Goal: Task Accomplishment & Management: Manage account settings

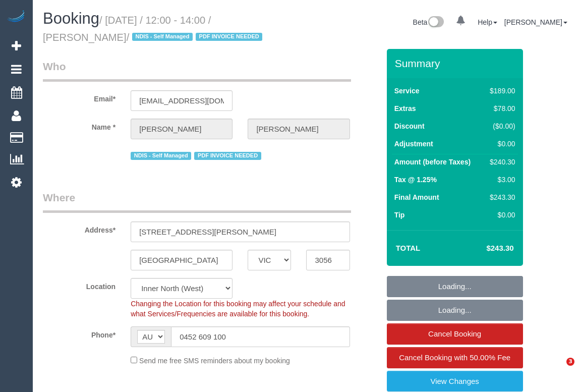
select select "VIC"
select select "number:28"
select select "number:15"
select select "number:19"
select select "number:24"
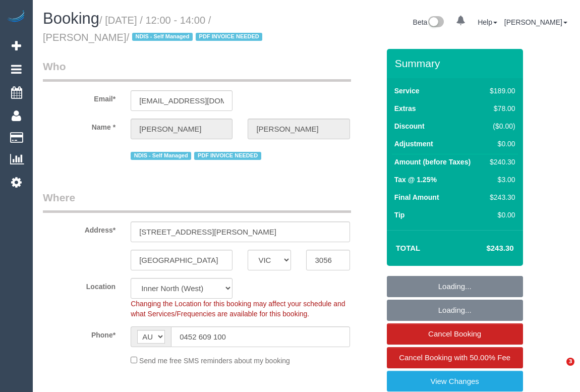
select select "number:34"
select select "number:11"
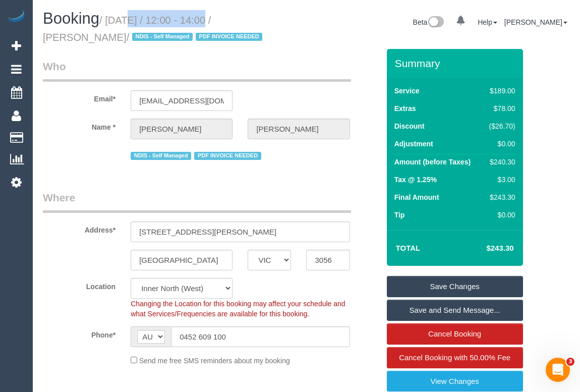
drag, startPoint x: 109, startPoint y: 18, endPoint x: 202, endPoint y: 21, distance: 92.8
click at [202, 21] on small "/ [DATE] / 12:00 - 14:00 / [PERSON_NAME] / NDIS - Self Managed PDF INVOICE NEED…" at bounding box center [154, 29] width 222 height 28
copy small "[DATE]"
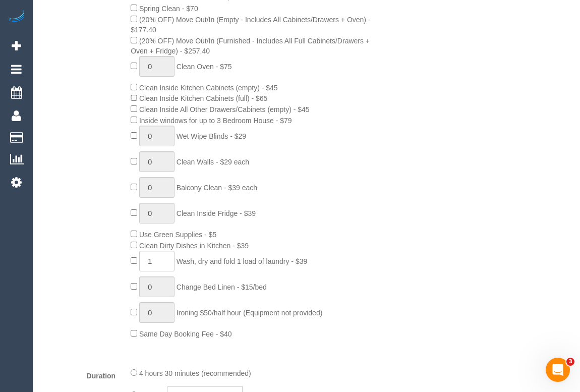
scroll to position [595, 0]
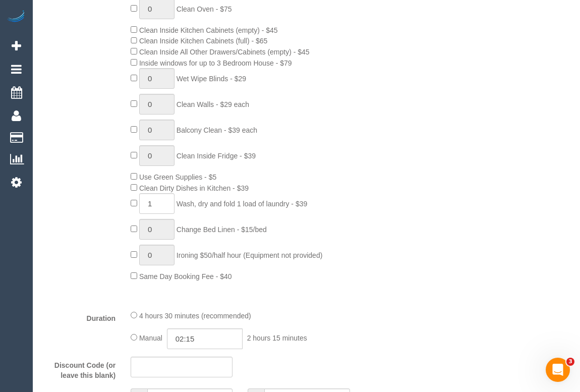
drag, startPoint x: 144, startPoint y: 190, endPoint x: 234, endPoint y: 191, distance: 90.2
click at [234, 191] on span "Clean Dirty Dishes in Kitchen - $39" at bounding box center [193, 188] width 109 height 8
copy span "Clean Dirty Dishes in Kitchen"
drag, startPoint x: 181, startPoint y: 204, endPoint x: 291, endPoint y: 206, distance: 109.9
click at [291, 206] on span "Wash, dry and fold 1 load of laundry - $39" at bounding box center [241, 204] width 131 height 8
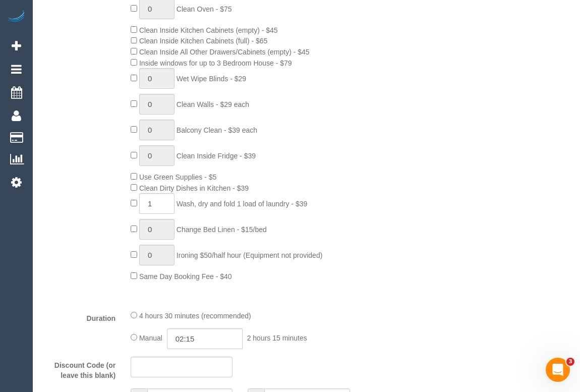
copy span "Wash, dry and fold 1 load of laundry"
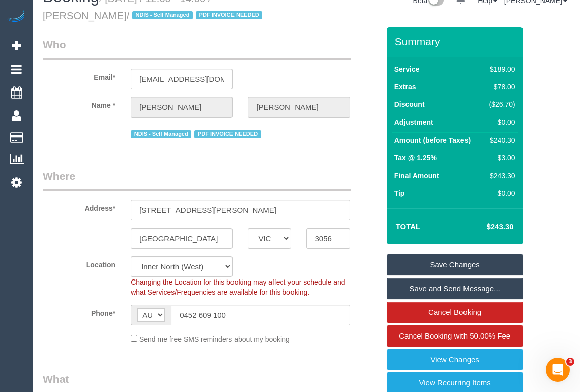
scroll to position [0, 0]
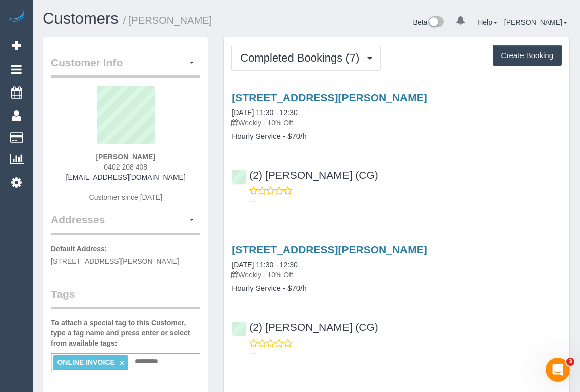
click at [500, 183] on div "(2) Mohd Che Manir (CG) ---" at bounding box center [396, 182] width 345 height 45
drag, startPoint x: 81, startPoint y: 155, endPoint x: 170, endPoint y: 156, distance: 89.7
click at [170, 156] on div "Suzanne Tassone 0402 208 408 suztassone@gmail.com Customer since 2025" at bounding box center [125, 149] width 149 height 126
copy strong "Suzanne Tassone"
drag, startPoint x: 244, startPoint y: 121, endPoint x: 266, endPoint y: 120, distance: 21.2
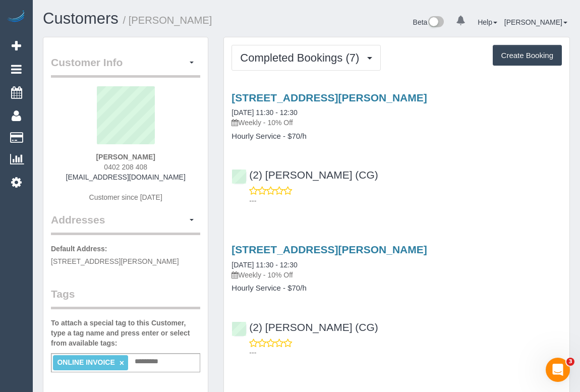
click at [266, 120] on p "Weekly - 10% Off" at bounding box center [396, 122] width 330 height 10
copy p "Weekly"
drag, startPoint x: 231, startPoint y: 136, endPoint x: 280, endPoint y: 132, distance: 49.1
click at [280, 132] on div "81 Hanson Road, Craigieburn, VIC 3064 01/10/2025 11:30 - 12:30 Weekly - 10% Off…" at bounding box center [396, 116] width 345 height 49
copy h4 "Hourly Service"
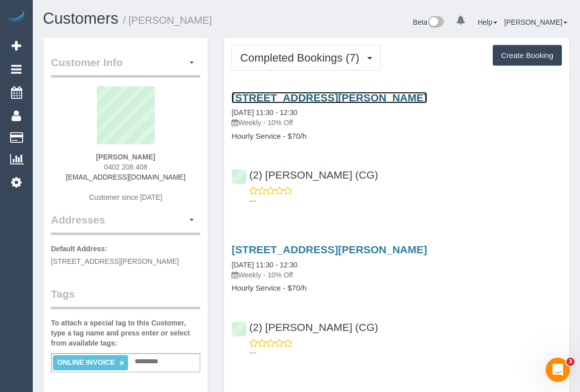
click at [306, 96] on link "81 Hanson Road, Craigieburn, VIC 3064" at bounding box center [328, 98] width 195 height 12
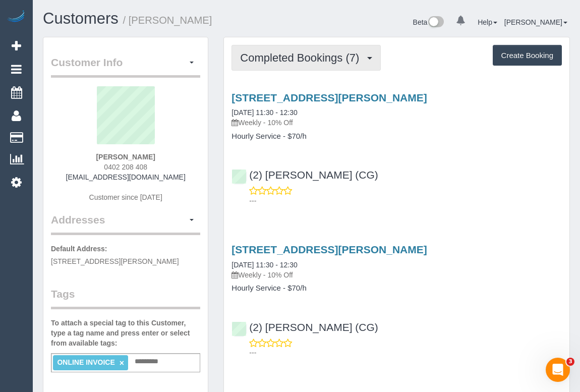
click at [306, 56] on span "Completed Bookings (7)" at bounding box center [302, 57] width 124 height 13
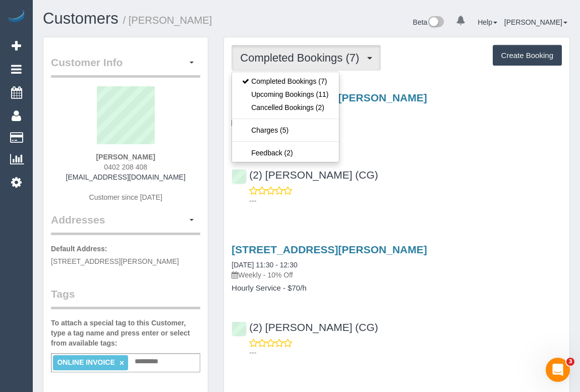
click at [408, 151] on div "81 Hanson Road, Craigieburn, VIC 3064 01/10/2025 11:30 - 12:30 Weekly - 10% Off…" at bounding box center [396, 146] width 345 height 127
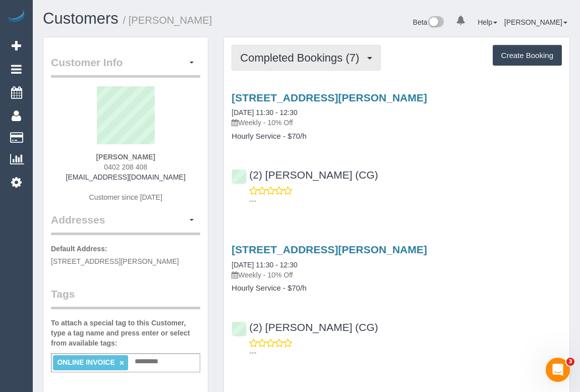
click at [281, 53] on span "Completed Bookings (7)" at bounding box center [302, 57] width 124 height 13
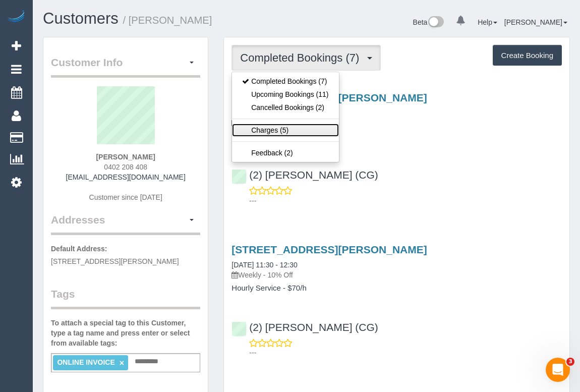
click at [260, 130] on link "Charges (5)" at bounding box center [285, 129] width 106 height 13
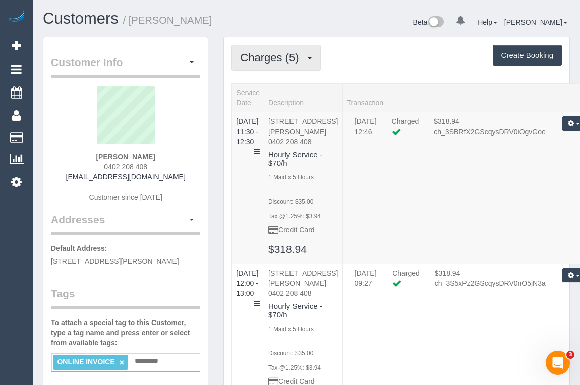
click at [270, 63] on button "Charges (5)" at bounding box center [275, 58] width 89 height 26
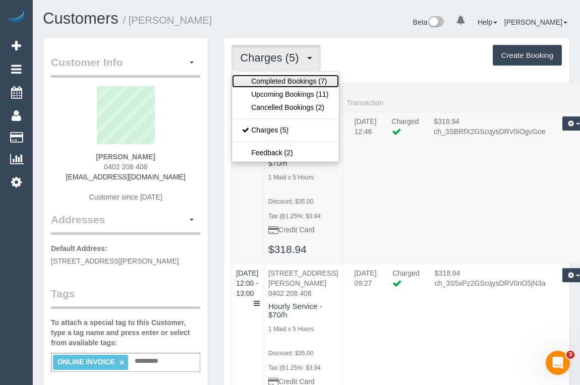
click at [269, 84] on link "Completed Bookings (7)" at bounding box center [285, 81] width 106 height 13
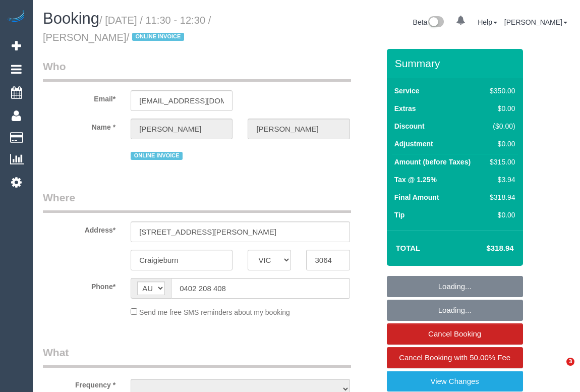
select select "VIC"
select select "string:stripe-pm_1RsBuS2GScqysDRVbt1l3syi"
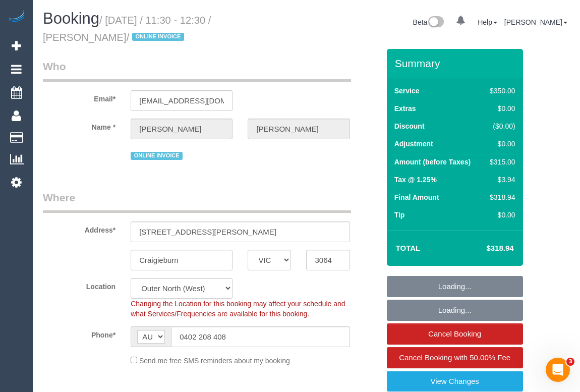
select select "object:712"
select select "300"
select select "number:28"
select select "number:14"
select select "number:18"
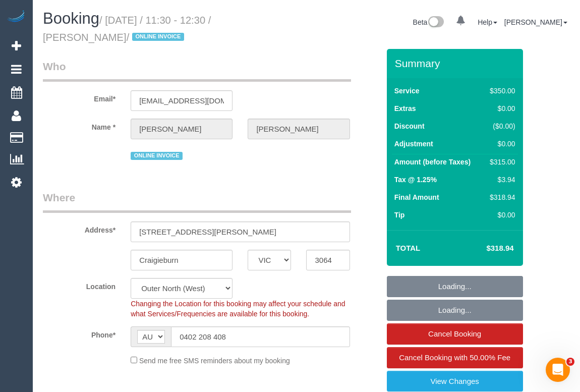
select select "number:36"
select select "number:35"
select select "object:1215"
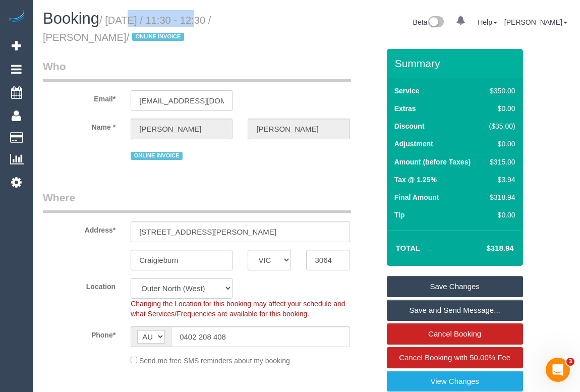
drag, startPoint x: 110, startPoint y: 20, endPoint x: 188, endPoint y: 22, distance: 78.7
click at [188, 22] on small "/ October 01, 2025 / 11:30 - 12:30 / Suzanne Tassone / ONLINE INVOICE" at bounding box center [127, 29] width 168 height 28
copy small "October 01, 2025"
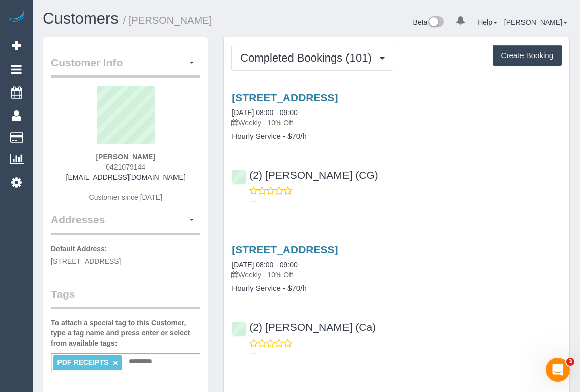
drag, startPoint x: 104, startPoint y: 158, endPoint x: 156, endPoint y: 156, distance: 51.4
click at [156, 156] on div "[PERSON_NAME] 0421079144 [EMAIL_ADDRESS][DOMAIN_NAME] Customer since [DATE]" at bounding box center [125, 149] width 149 height 126
copy strong "[PERSON_NAME]"
click at [300, 94] on link "5 Chat Place, Werribee, VIC 3030" at bounding box center [284, 98] width 106 height 12
drag, startPoint x: 242, startPoint y: 122, endPoint x: 266, endPoint y: 121, distance: 23.2
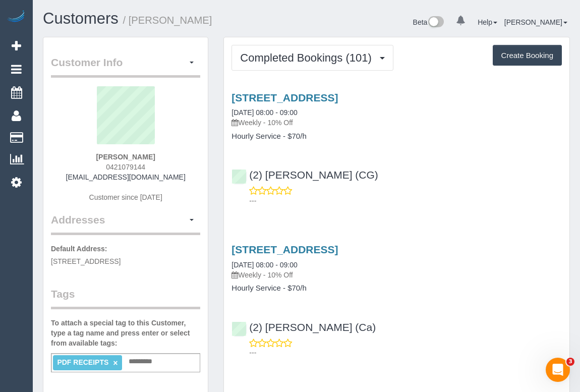
click at [266, 121] on p "Weekly - 10% Off" at bounding box center [396, 122] width 330 height 10
copy p "Weekly"
drag, startPoint x: 226, startPoint y: 134, endPoint x: 282, endPoint y: 139, distance: 56.2
click at [282, 139] on div "5 Chat Place, Werribee, VIC 3030 02/10/2025 08:00 - 09:00 Weekly - 10% Off Hour…" at bounding box center [396, 116] width 345 height 49
copy h4 "Hourly Service"
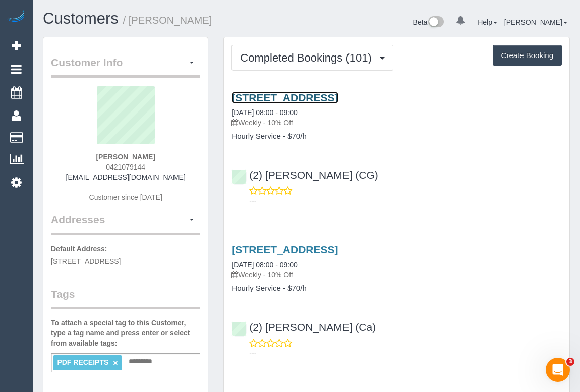
click at [338, 98] on link "5 Chat Place, Werribee, VIC 3030" at bounding box center [284, 98] width 106 height 12
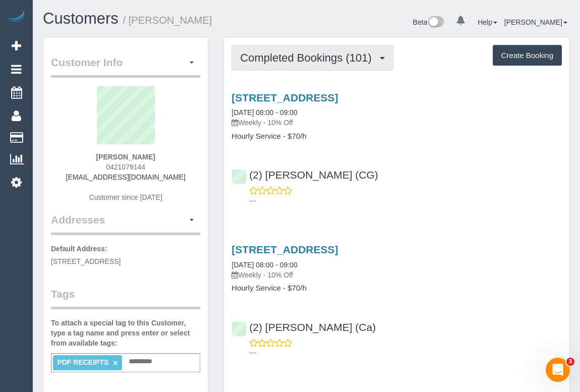
click at [281, 63] on button "Completed Bookings (101)" at bounding box center [312, 58] width 162 height 26
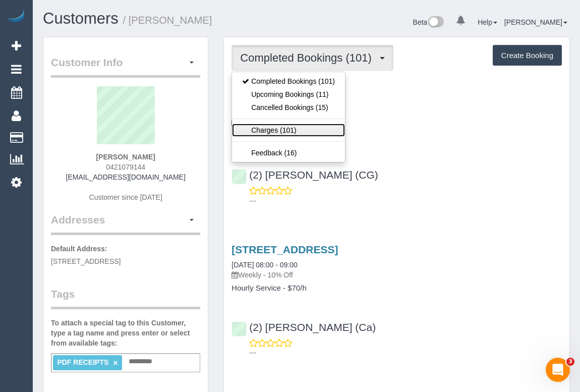
click at [277, 129] on link "Charges (101)" at bounding box center [288, 129] width 113 height 13
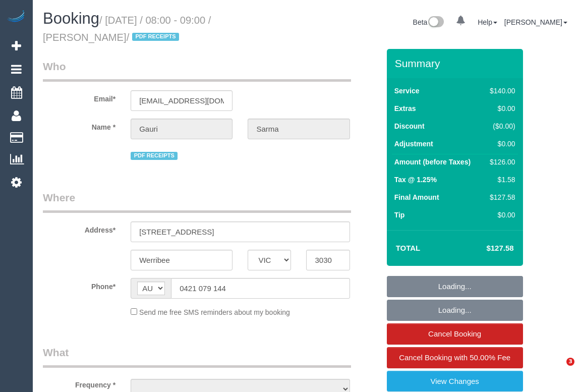
select select "VIC"
select select "string:stripe-pm_1Qcxx42GScqysDRVWEuoYT5p"
select select "number:28"
select select "number:14"
select select "number:19"
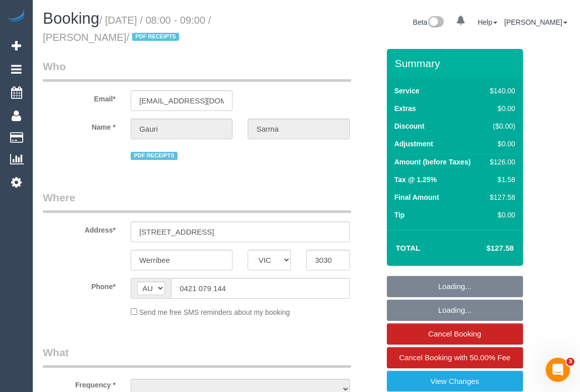
select select "number:36"
select select "number:35"
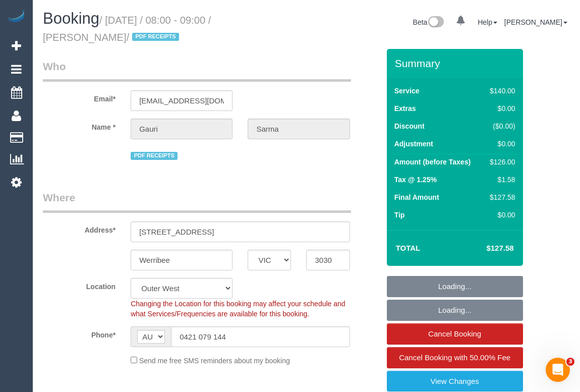
select select "object:1251"
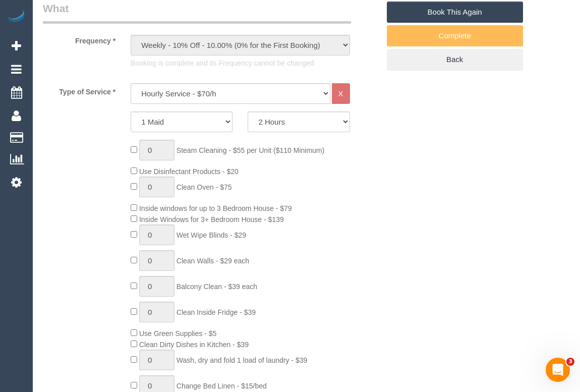
scroll to position [321, 0]
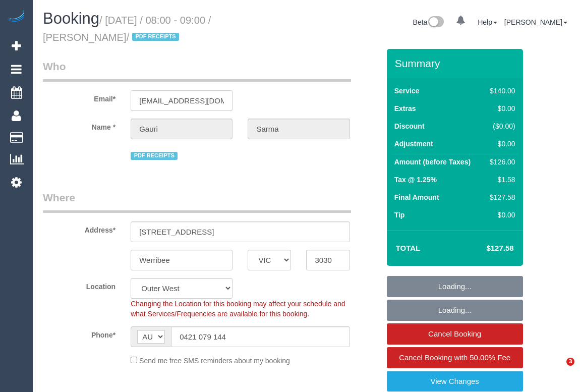
select select "VIC"
select select "object:553"
select select "string:stripe-pm_1Qcxx42GScqysDRVWEuoYT5p"
select select "number:28"
select select "number:14"
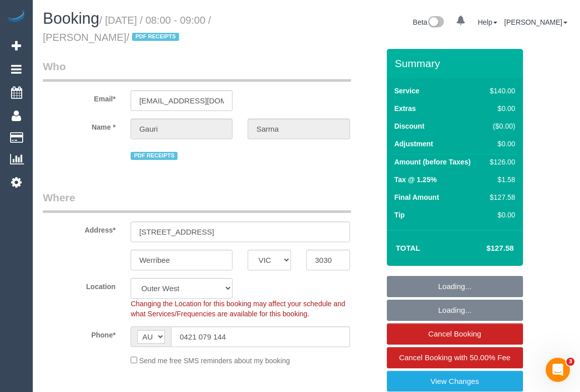
select select "number:19"
select select "number:36"
select select "number:35"
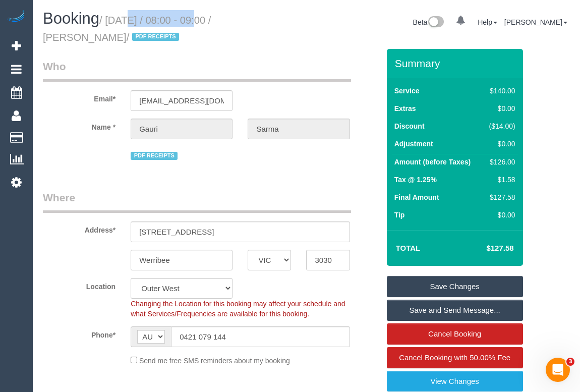
drag, startPoint x: 111, startPoint y: 21, endPoint x: 186, endPoint y: 20, distance: 75.1
click at [186, 20] on small "/ October 02, 2025 / 08:00 - 09:00 / Gauri Sarma / PDF RECEIPTS" at bounding box center [127, 29] width 168 height 28
copy small "October 02, 2025"
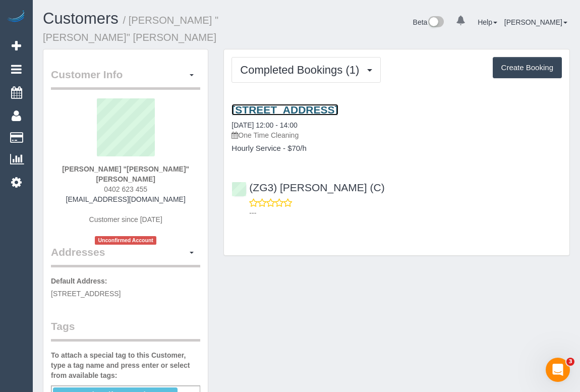
click at [323, 104] on link "[STREET_ADDRESS]" at bounding box center [284, 110] width 106 height 12
drag, startPoint x: 242, startPoint y: 123, endPoint x: 332, endPoint y: 123, distance: 89.7
click at [332, 130] on p "One Time Cleaning" at bounding box center [396, 135] width 330 height 10
copy p "One Time Cleaning"
drag, startPoint x: 257, startPoint y: 138, endPoint x: 280, endPoint y: 138, distance: 22.7
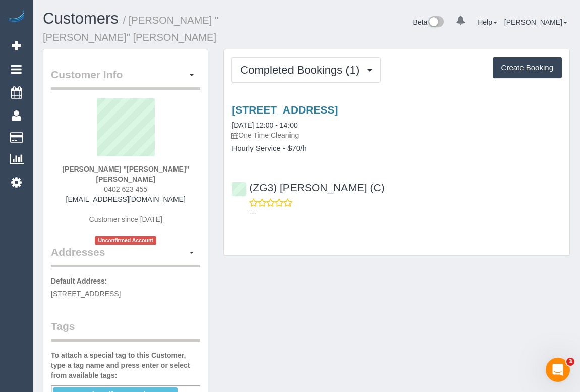
click at [280, 144] on h4 "Hourly Service - $70/h" at bounding box center [396, 148] width 330 height 9
copy h4 "Hourly Service"
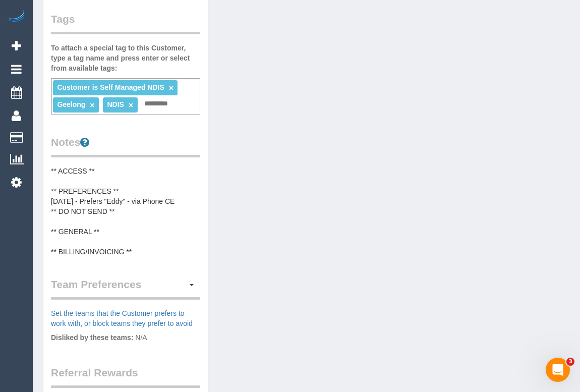
scroll to position [321, 0]
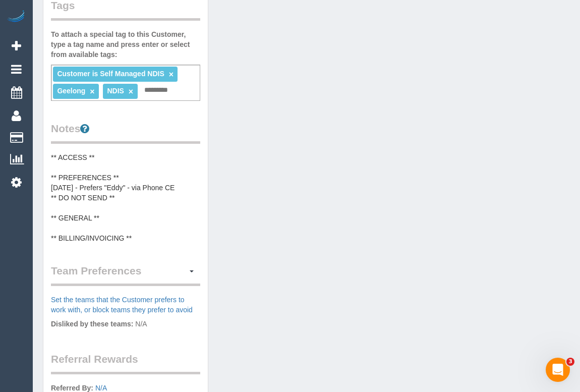
click at [148, 84] on input "text" at bounding box center [159, 90] width 34 height 13
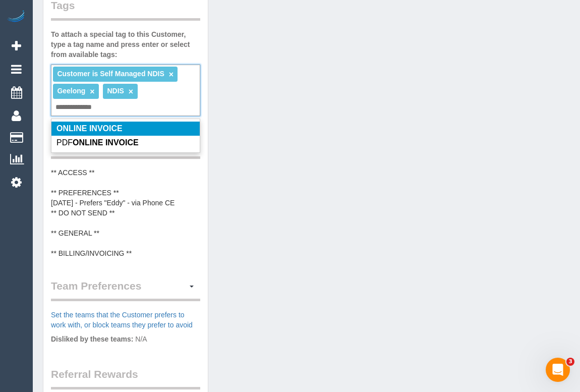
type input "**********"
click at [102, 124] on em "ONLINE INVOICE" at bounding box center [89, 128] width 66 height 9
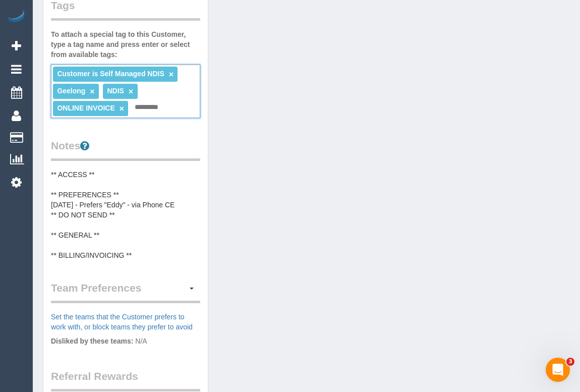
click at [275, 165] on div "Customer Info Edit Contact Info Send Message Email Preferences Special Sales Ta…" at bounding box center [306, 134] width 542 height 812
click at [299, 161] on div "Customer Info Edit Contact Info Send Message Email Preferences Special Sales Ta…" at bounding box center [306, 134] width 542 height 812
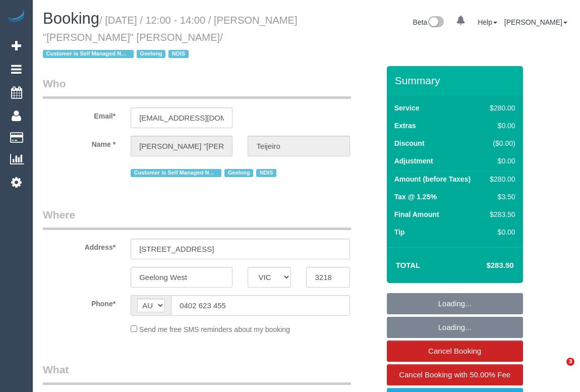
select select "VIC"
select select "object:800"
select select "string:stripe-pm_1S9yVx2GScqysDRVAgbshclh"
select select "240"
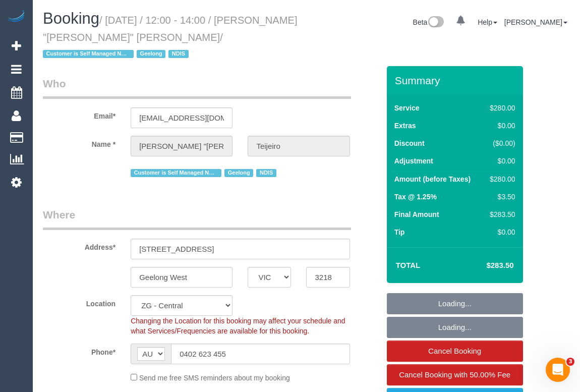
select select "number:27"
select select "number:14"
select select "number:19"
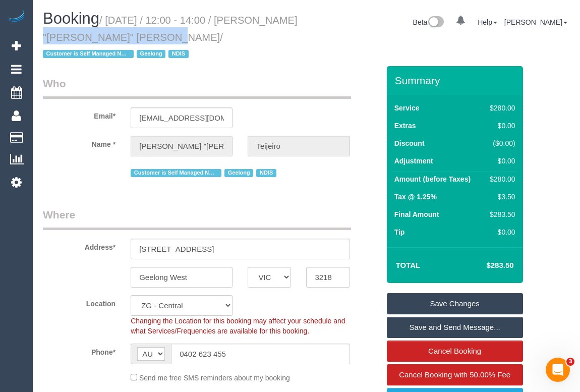
drag, startPoint x: 41, startPoint y: 36, endPoint x: 153, endPoint y: 42, distance: 111.5
click at [153, 42] on div "Booking / October 02, 2025 / 12:00 - 14:00 / Eduardo "Eddy" Teijeiro / Customer…" at bounding box center [170, 38] width 271 height 56
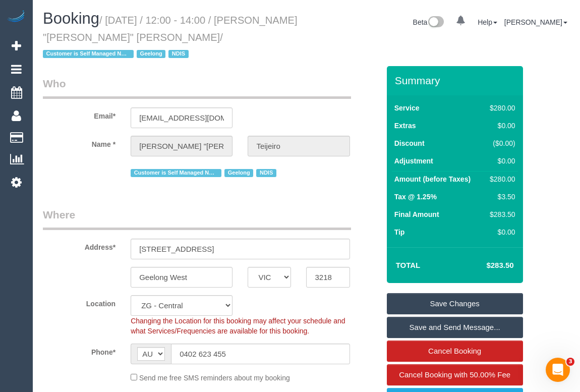
click at [110, 59] on h1 "Booking / October 02, 2025 / 12:00 - 14:00 / Eduardo "Eddy" Teijeiro / Customer…" at bounding box center [171, 35] width 256 height 51
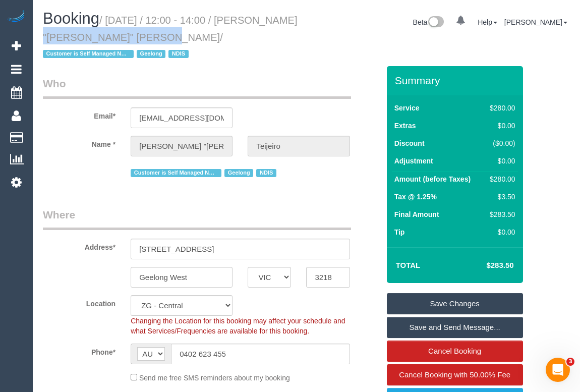
drag, startPoint x: 40, startPoint y: 37, endPoint x: 148, endPoint y: 38, distance: 108.4
click at [148, 38] on div "Booking / October 02, 2025 / 12:00 - 14:00 / Eduardo "Eddy" Teijeiro / Customer…" at bounding box center [170, 38] width 271 height 56
copy small "Eduardo "Eddy" Teijeiro"
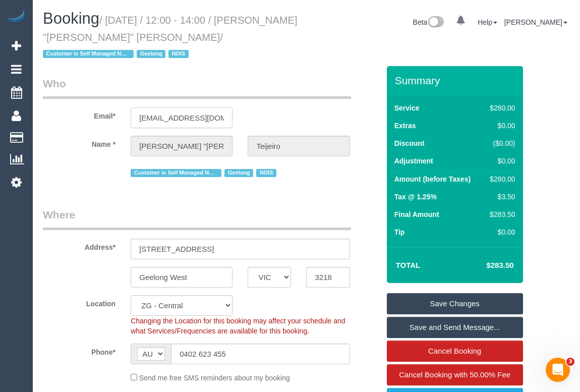
scroll to position [0, 5]
drag, startPoint x: 137, startPoint y: 119, endPoint x: 261, endPoint y: 120, distance: 123.5
click at [261, 120] on div "Email* eddieteijeiro@hotmail.com" at bounding box center [210, 102] width 351 height 52
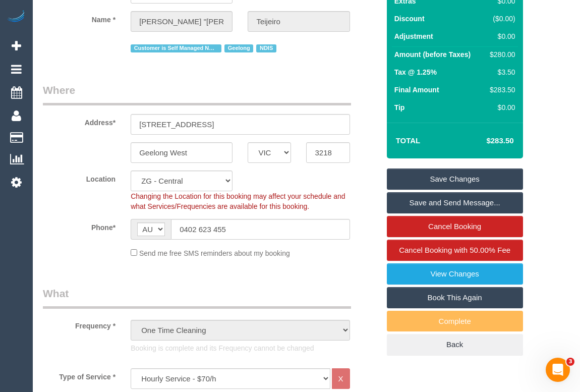
scroll to position [137, 0]
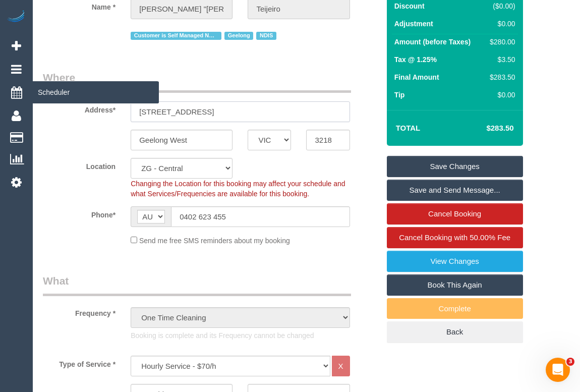
drag, startPoint x: 197, startPoint y: 107, endPoint x: 26, endPoint y: 99, distance: 170.5
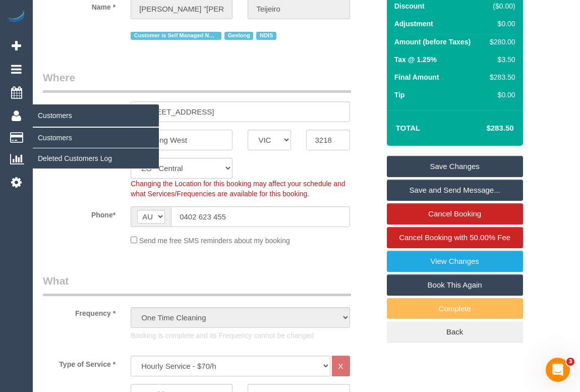
drag, startPoint x: 215, startPoint y: 143, endPoint x: 0, endPoint y: 120, distance: 215.9
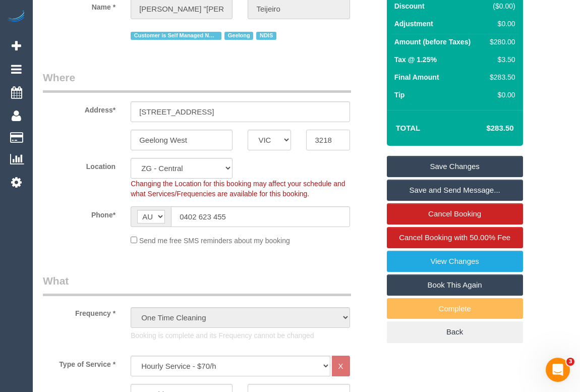
drag, startPoint x: 335, startPoint y: 136, endPoint x: 279, endPoint y: 166, distance: 64.0
click at [216, 140] on div "Geelong West ACT NSW NT QLD SA TAS VIC WA 3218" at bounding box center [210, 140] width 351 height 21
drag, startPoint x: 231, startPoint y: 212, endPoint x: 64, endPoint y: 209, distance: 167.9
click at [64, 209] on div "Phone* AF AL DZ AD AO AI AQ AG AR AM AW AU AT AZ BS BH BD BB BY BE BZ BJ BM BT …" at bounding box center [210, 216] width 351 height 21
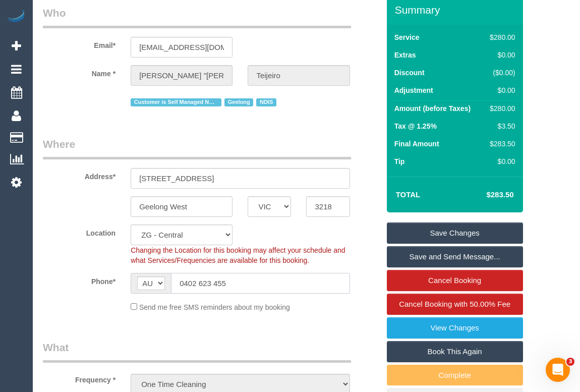
scroll to position [0, 0]
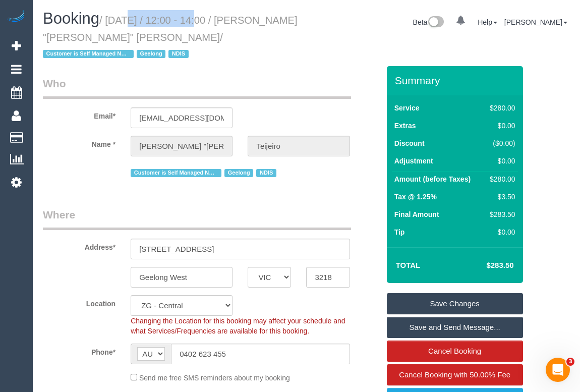
drag, startPoint x: 110, startPoint y: 17, endPoint x: 185, endPoint y: 16, distance: 75.1
click at [185, 16] on small "/ October 02, 2025 / 12:00 - 14:00 / Eduardo "Eddy" Teijeiro / Customer is Self…" at bounding box center [170, 37] width 255 height 45
copy small "October 02, 2025"
